Goal: Navigation & Orientation: Find specific page/section

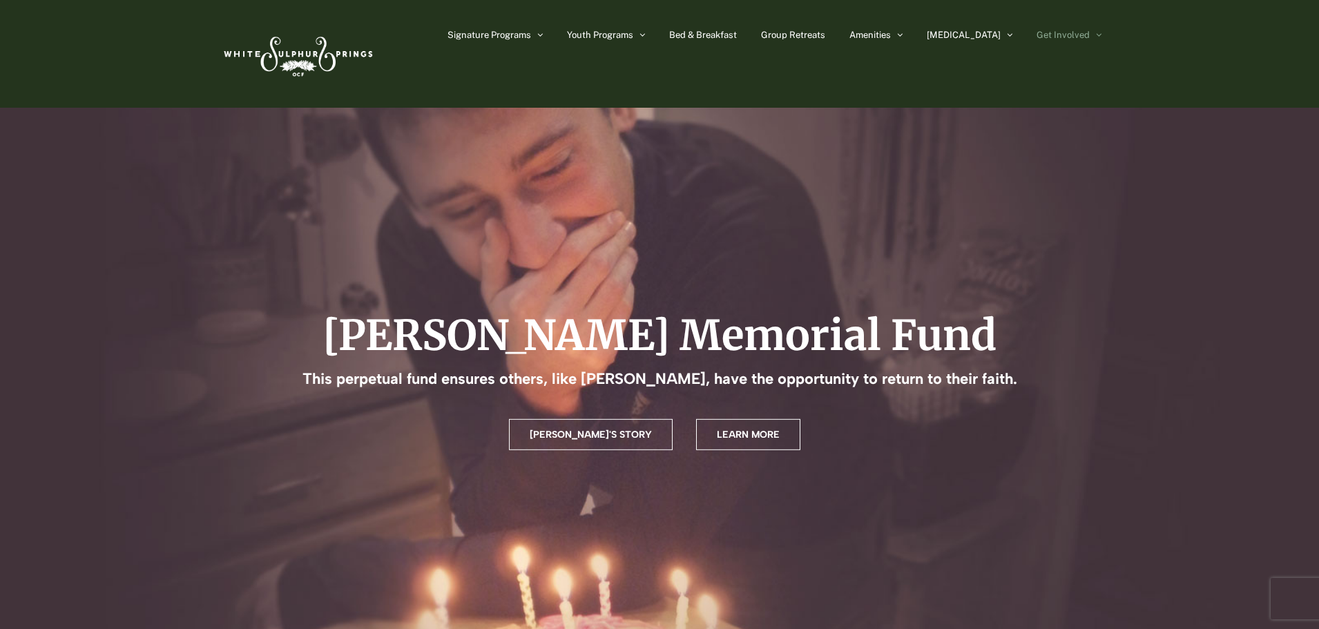
scroll to position [138, 0]
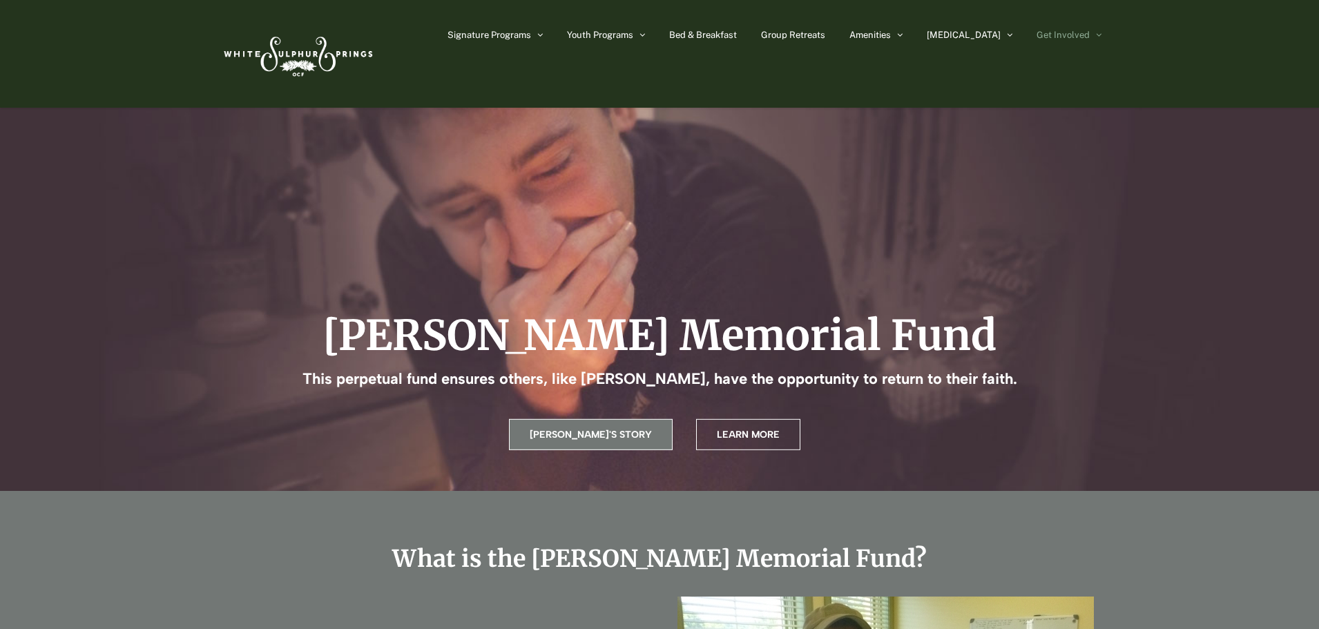
click at [610, 437] on span "[PERSON_NAME]'s Story" at bounding box center [591, 435] width 122 height 12
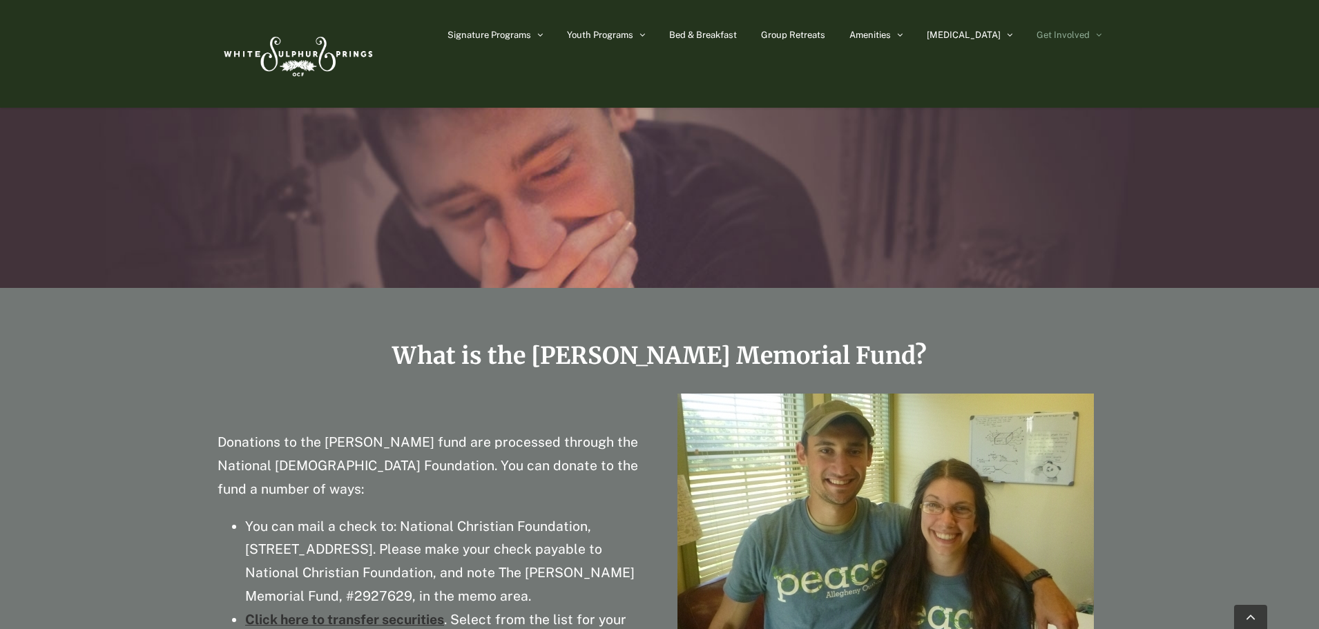
scroll to position [330, 0]
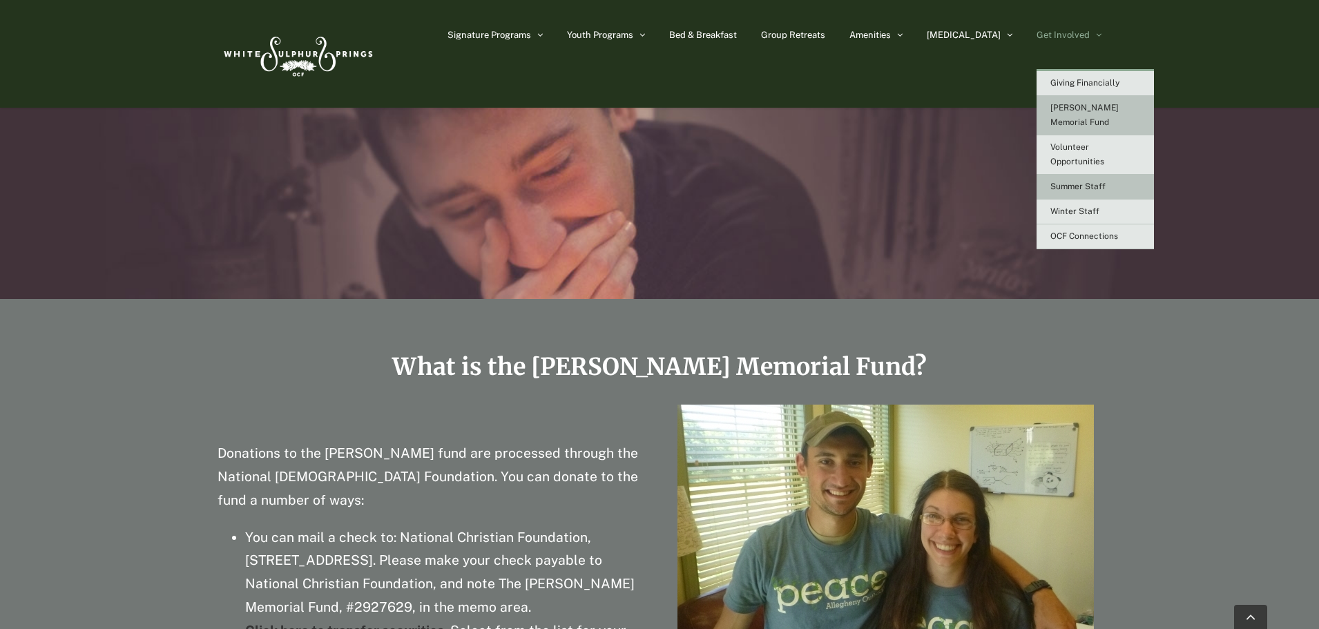
click at [1104, 177] on link "Summer Staff" at bounding box center [1095, 187] width 117 height 25
